Goal: Check status: Check status

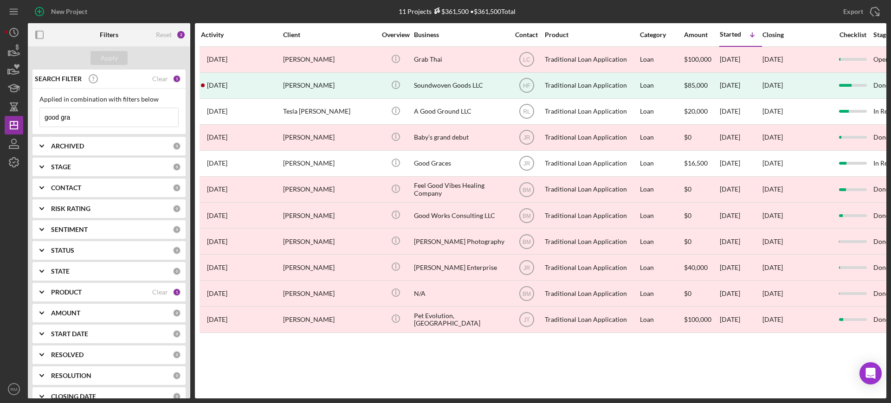
click at [108, 113] on input "good gra" at bounding box center [109, 117] width 138 height 19
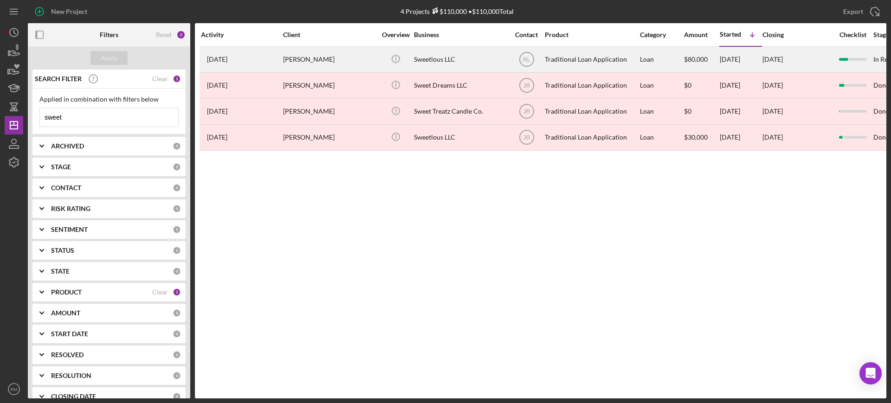
type input "sweet"
click at [330, 64] on div "[PERSON_NAME]" at bounding box center [329, 59] width 93 height 25
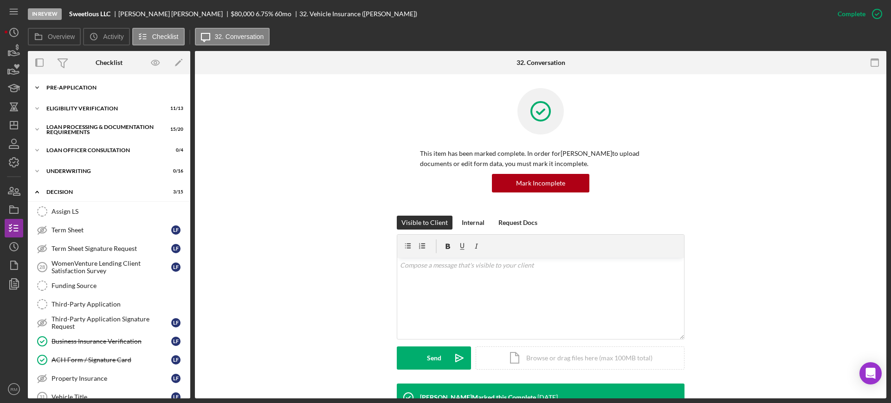
click at [78, 91] on div "Icon/Expander Pre-Application 8 / 10" at bounding box center [109, 87] width 162 height 19
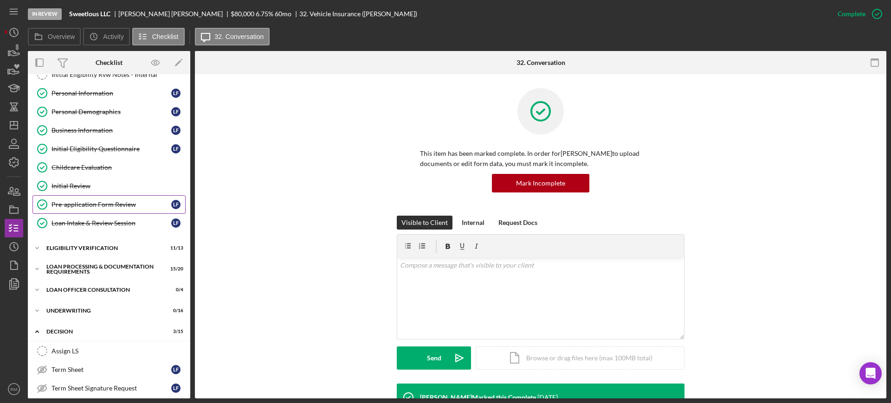
scroll to position [56, 0]
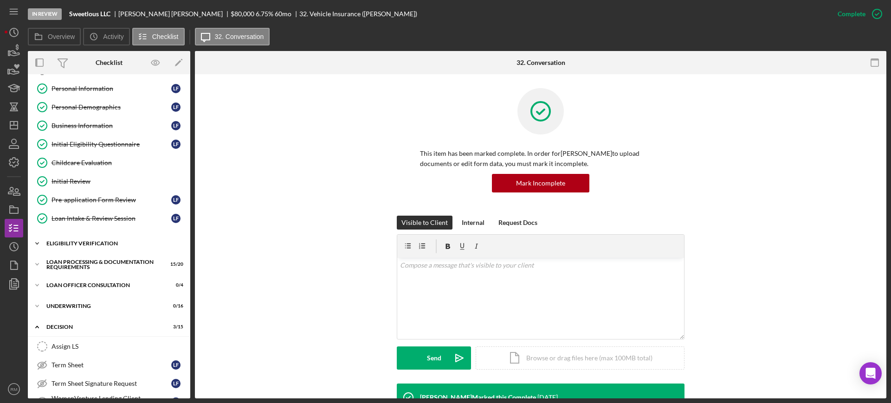
click at [93, 249] on div "Icon/Expander Eligibility Verification 11 / 13" at bounding box center [109, 243] width 162 height 19
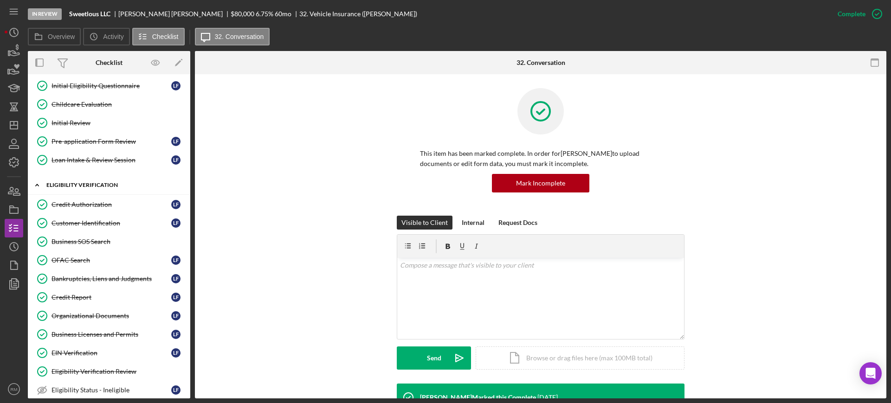
scroll to position [123, 0]
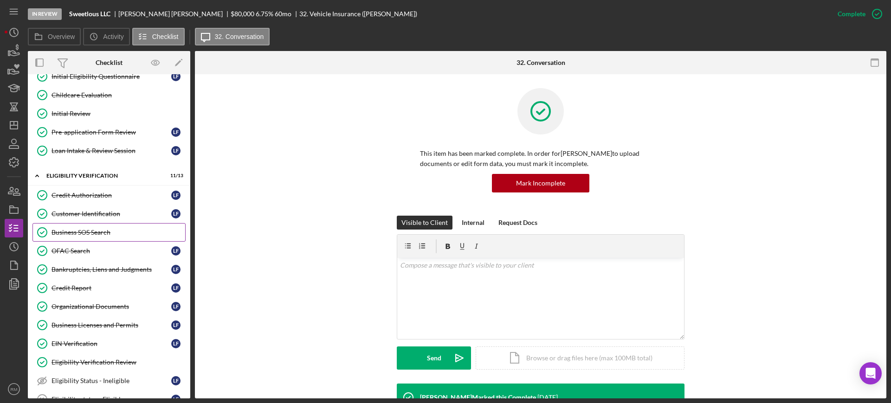
click at [99, 232] on div "Business SOS Search" at bounding box center [119, 232] width 134 height 7
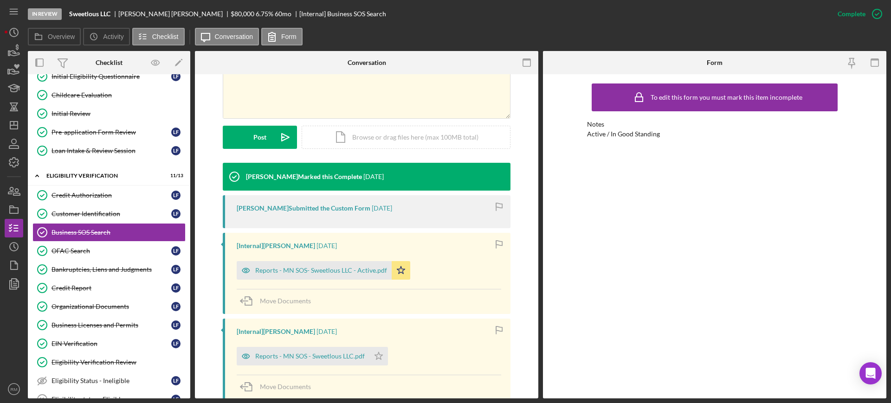
scroll to position [241, 0]
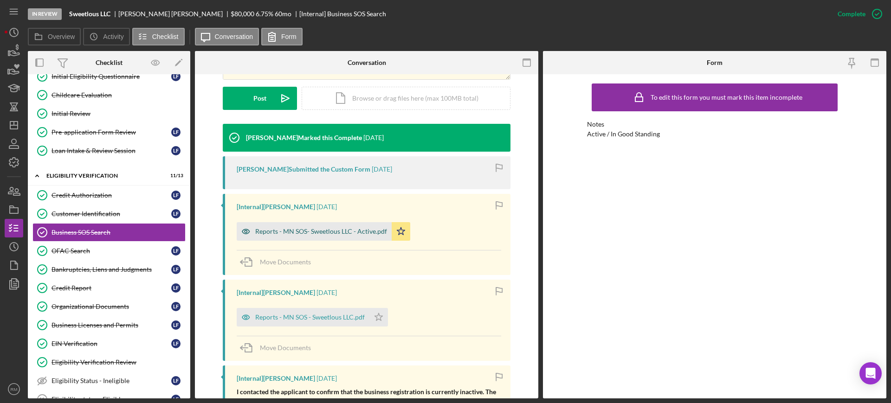
click at [332, 234] on div "Reports - MN SOS- Sweetlous LLC - Active.pdf" at bounding box center [321, 231] width 132 height 7
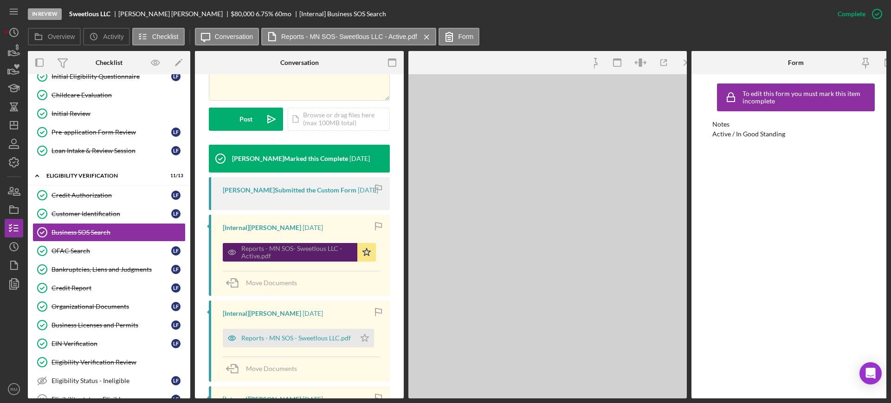
scroll to position [252, 0]
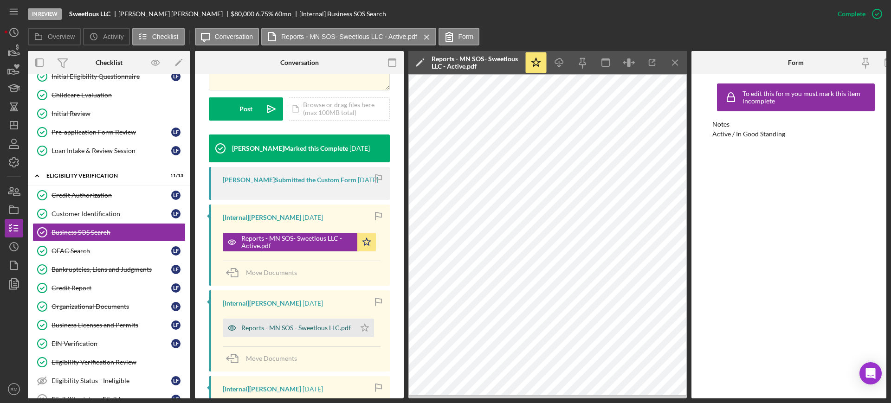
click at [261, 325] on div "Reports - MN SOS - Sweetlous LLC.pdf" at bounding box center [296, 327] width 110 height 7
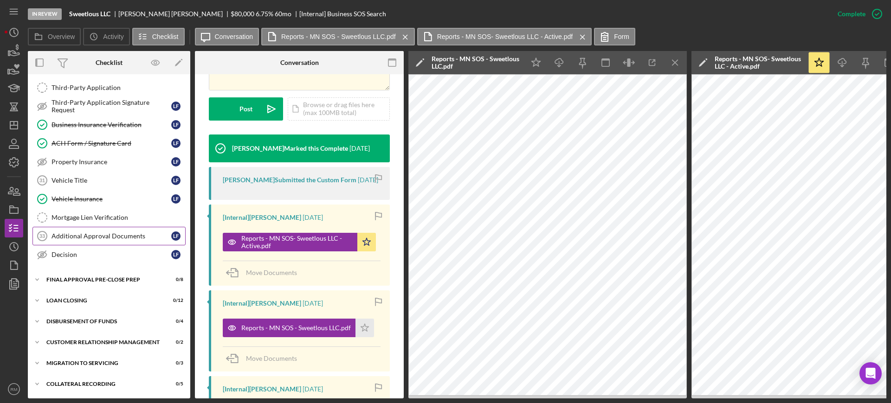
scroll to position [637, 0]
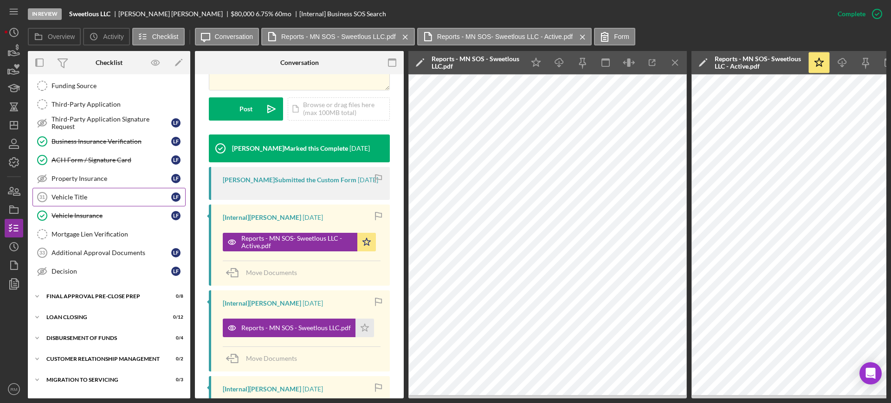
click at [94, 201] on link "Vehicle Title 31 Vehicle Title L F" at bounding box center [108, 197] width 153 height 19
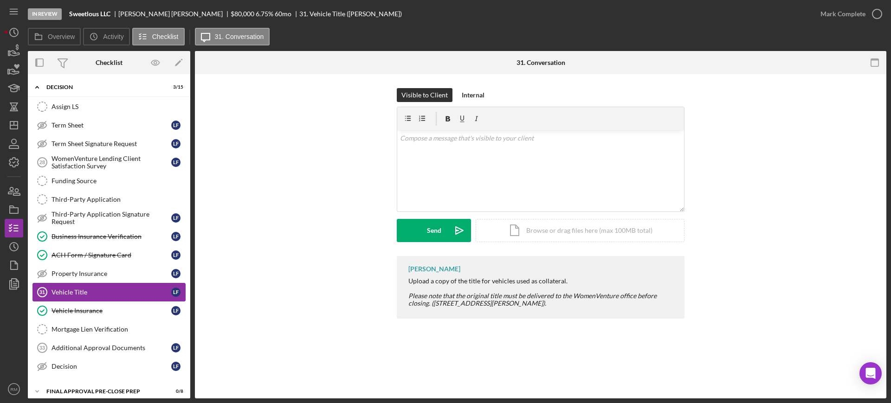
scroll to position [541, 0]
click at [13, 260] on icon "button" at bounding box center [13, 265] width 23 height 23
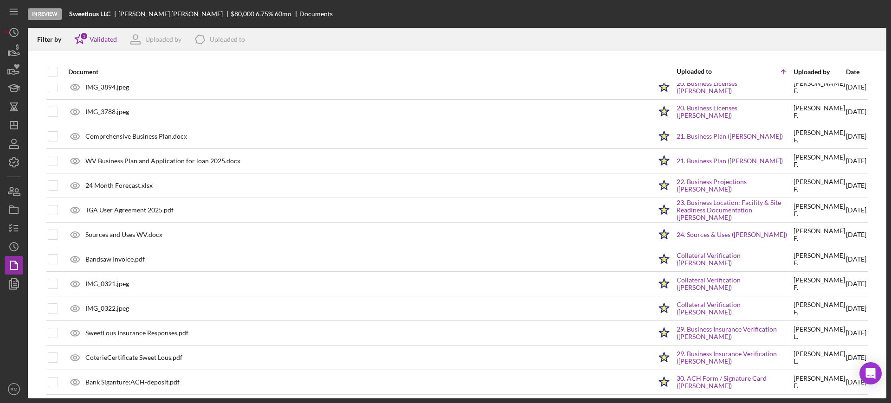
scroll to position [601, 0]
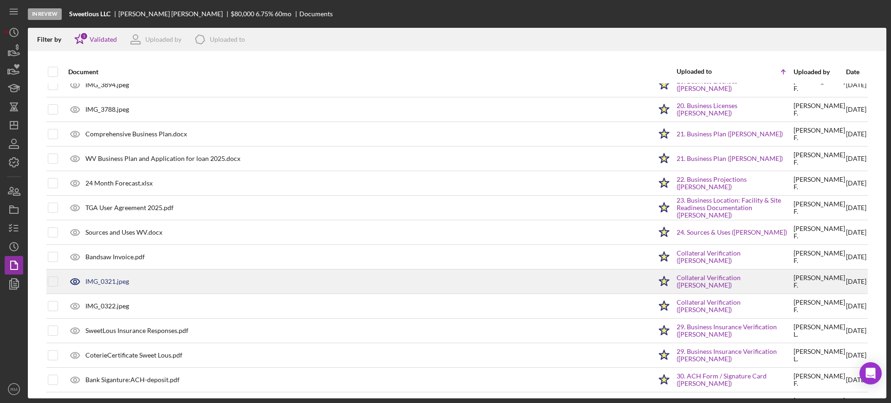
click at [103, 284] on div "IMG_0321.jpeg" at bounding box center [107, 281] width 44 height 7
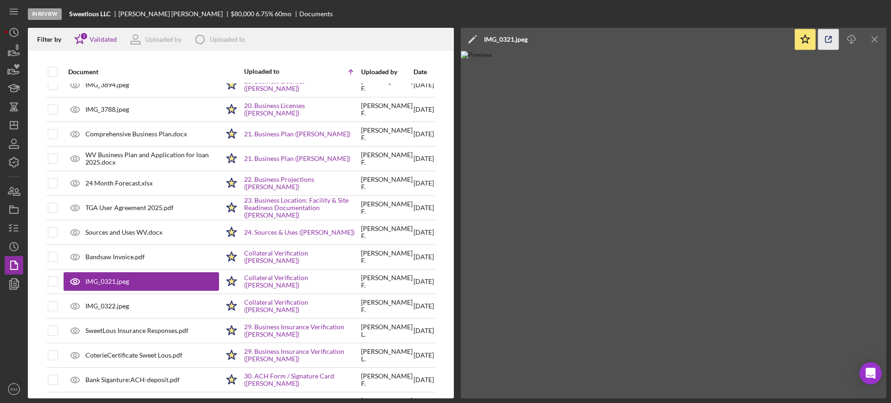
click at [827, 39] on icon "button" at bounding box center [828, 39] width 21 height 21
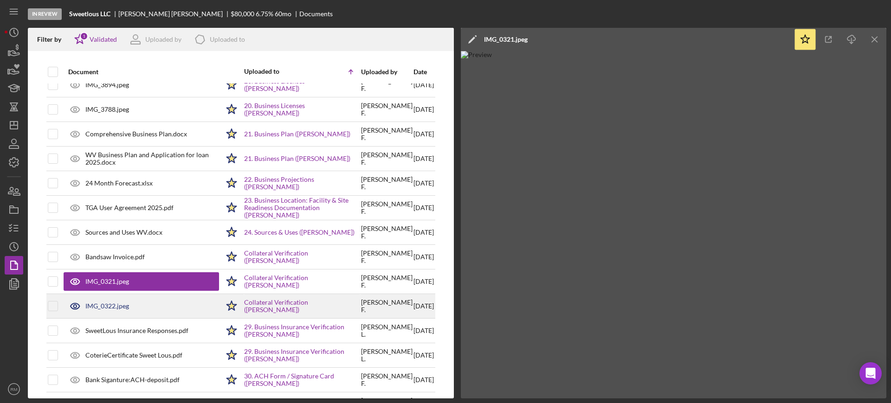
click at [101, 305] on div "IMG_0322.jpeg" at bounding box center [107, 306] width 44 height 7
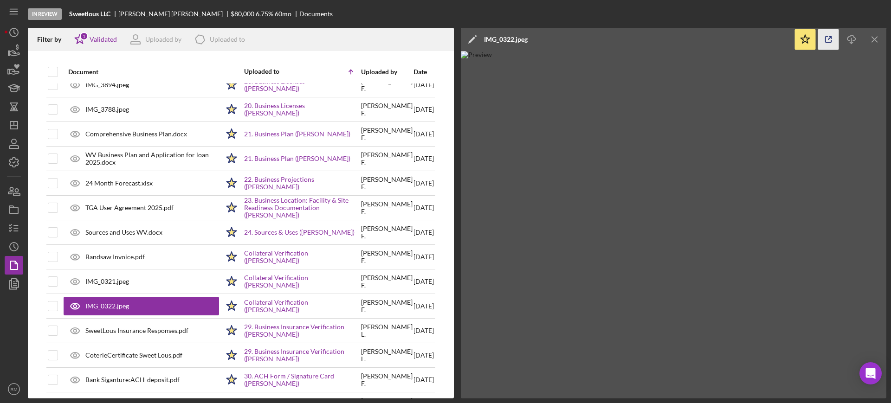
click at [835, 41] on icon "button" at bounding box center [828, 39] width 21 height 21
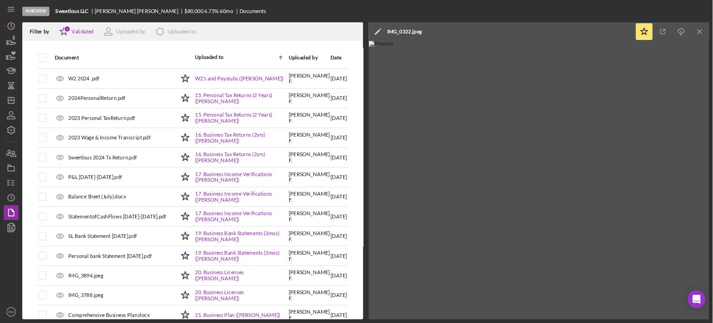
scroll to position [638, 0]
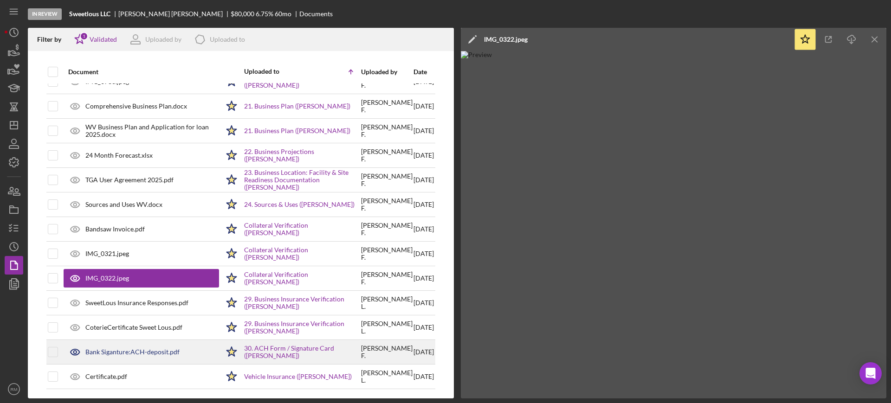
click at [112, 348] on div "Bank Siganture:ACH-deposit.pdf" at bounding box center [132, 351] width 94 height 7
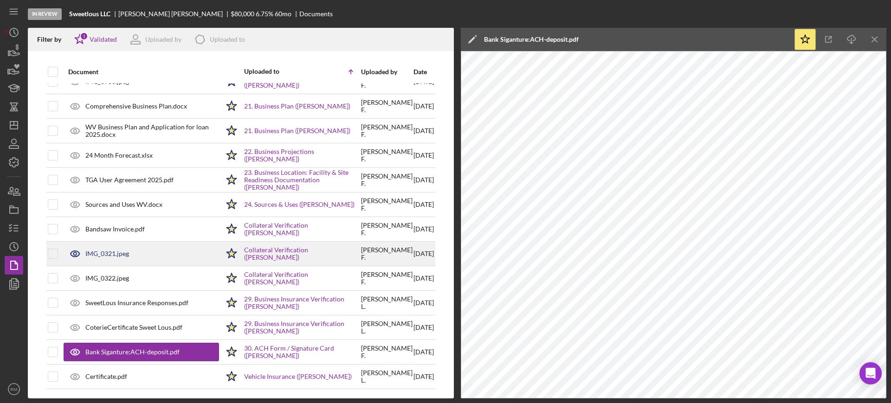
click at [96, 242] on div "IMG_0321.jpeg" at bounding box center [141, 253] width 155 height 23
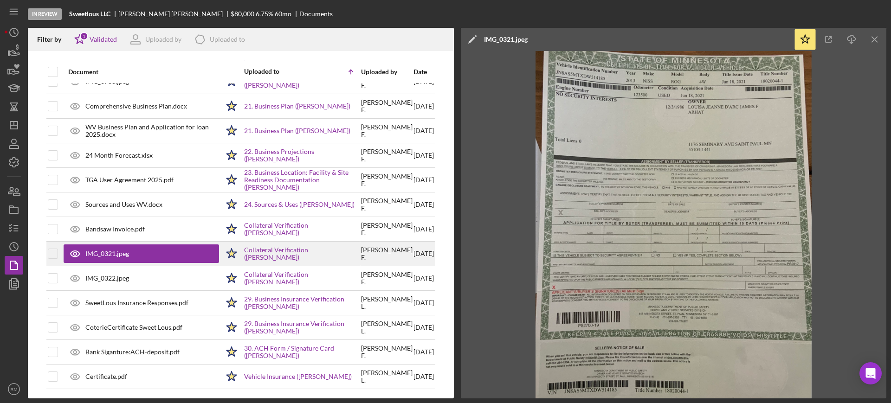
click at [100, 250] on div "IMG_0321.jpeg" at bounding box center [107, 253] width 44 height 7
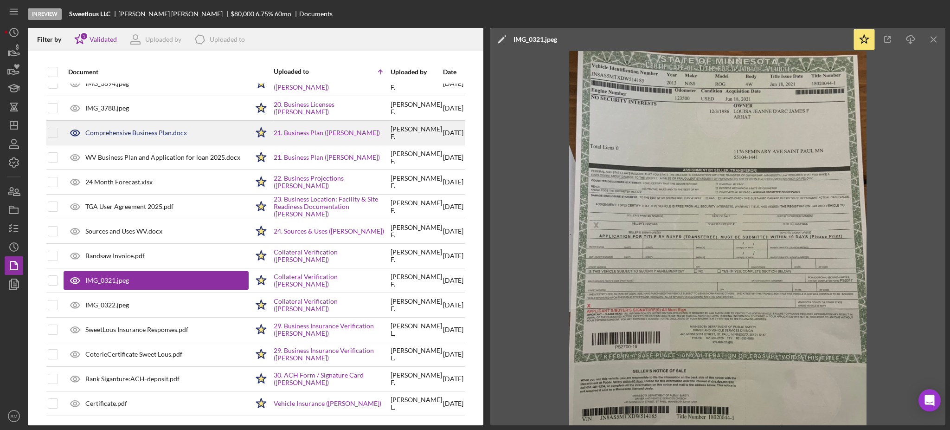
scroll to position [603, 0]
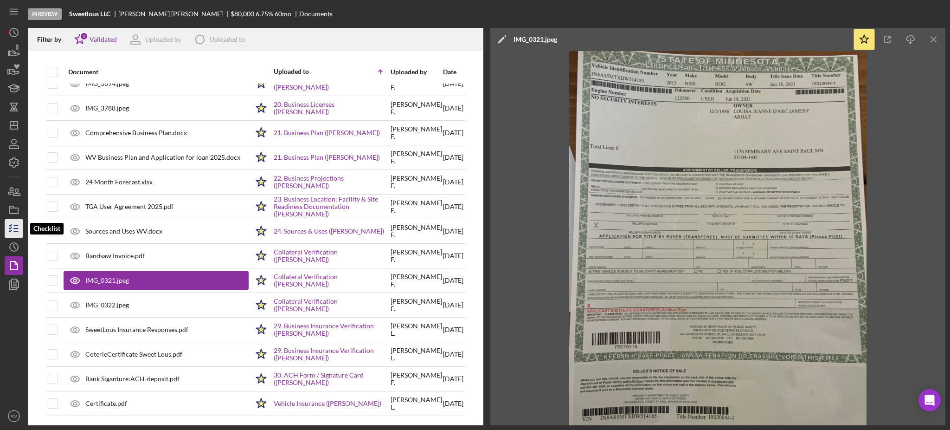
click at [8, 223] on icon "button" at bounding box center [13, 228] width 23 height 23
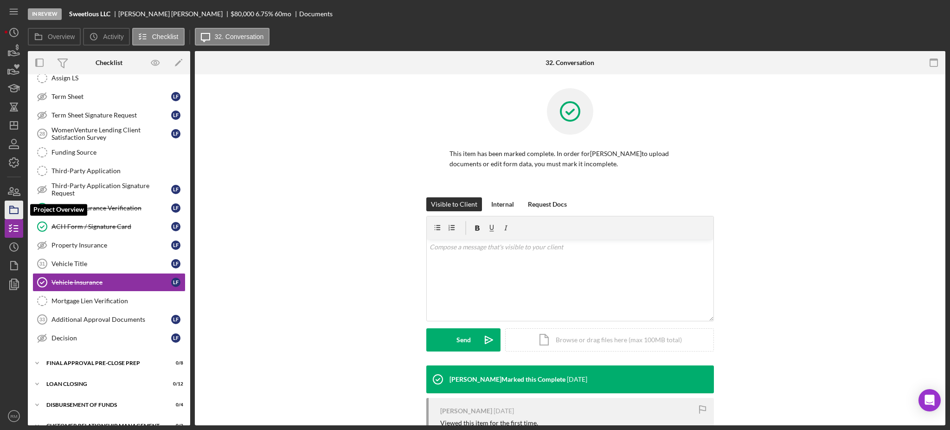
scroll to position [166, 0]
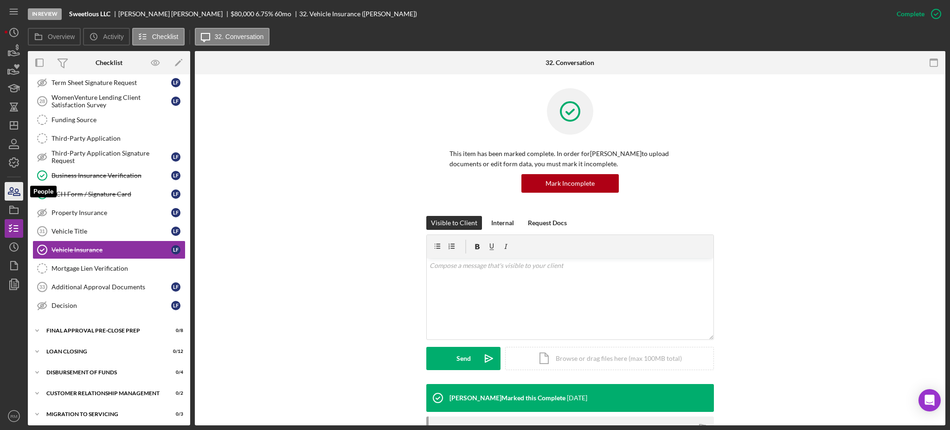
click at [13, 193] on icon "button" at bounding box center [13, 191] width 23 height 23
